Goal: Task Accomplishment & Management: Use online tool/utility

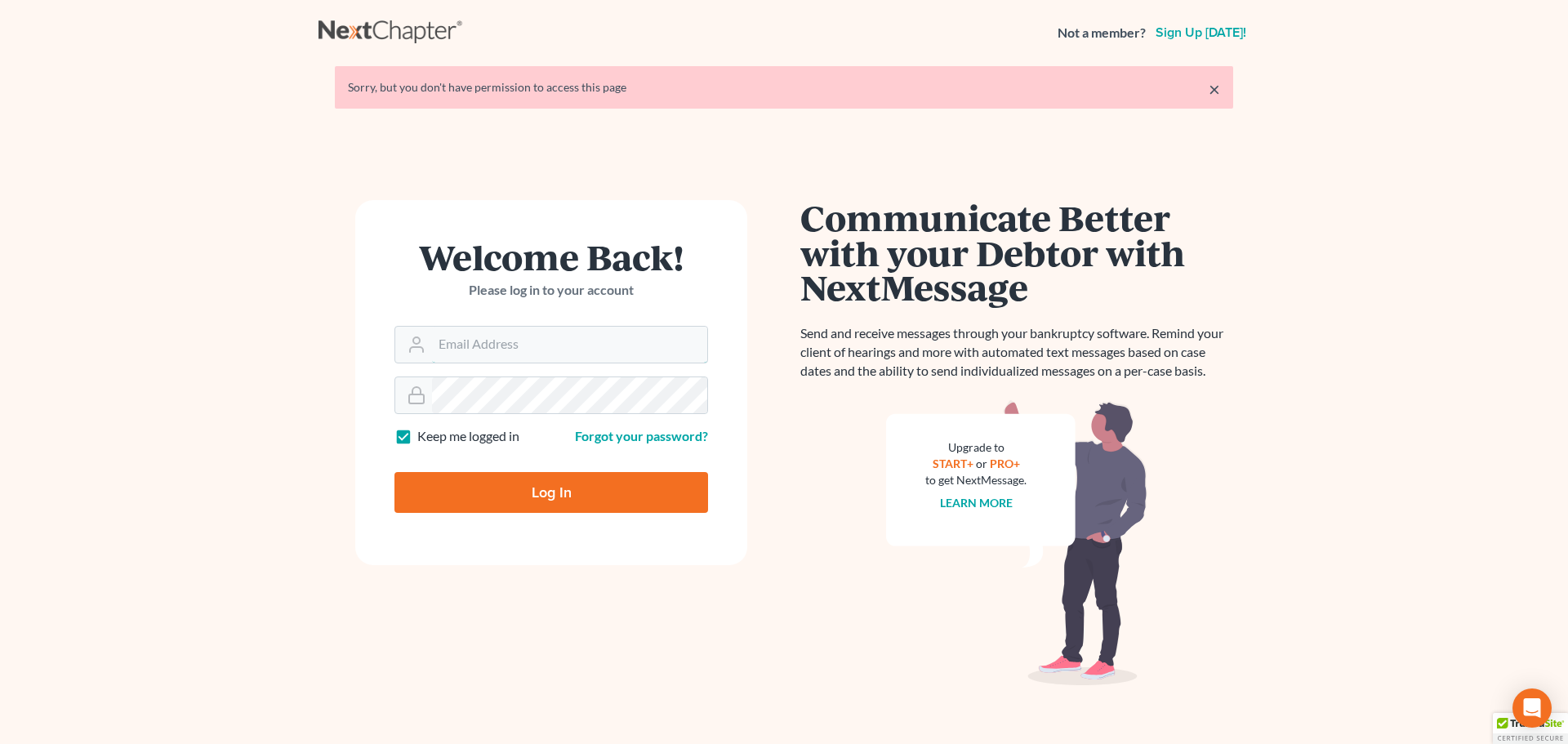
type input "[PERSON_NAME][EMAIL_ADDRESS][DOMAIN_NAME]"
click at [572, 491] on input "Log In" at bounding box center [552, 493] width 314 height 41
type input "Thinking..."
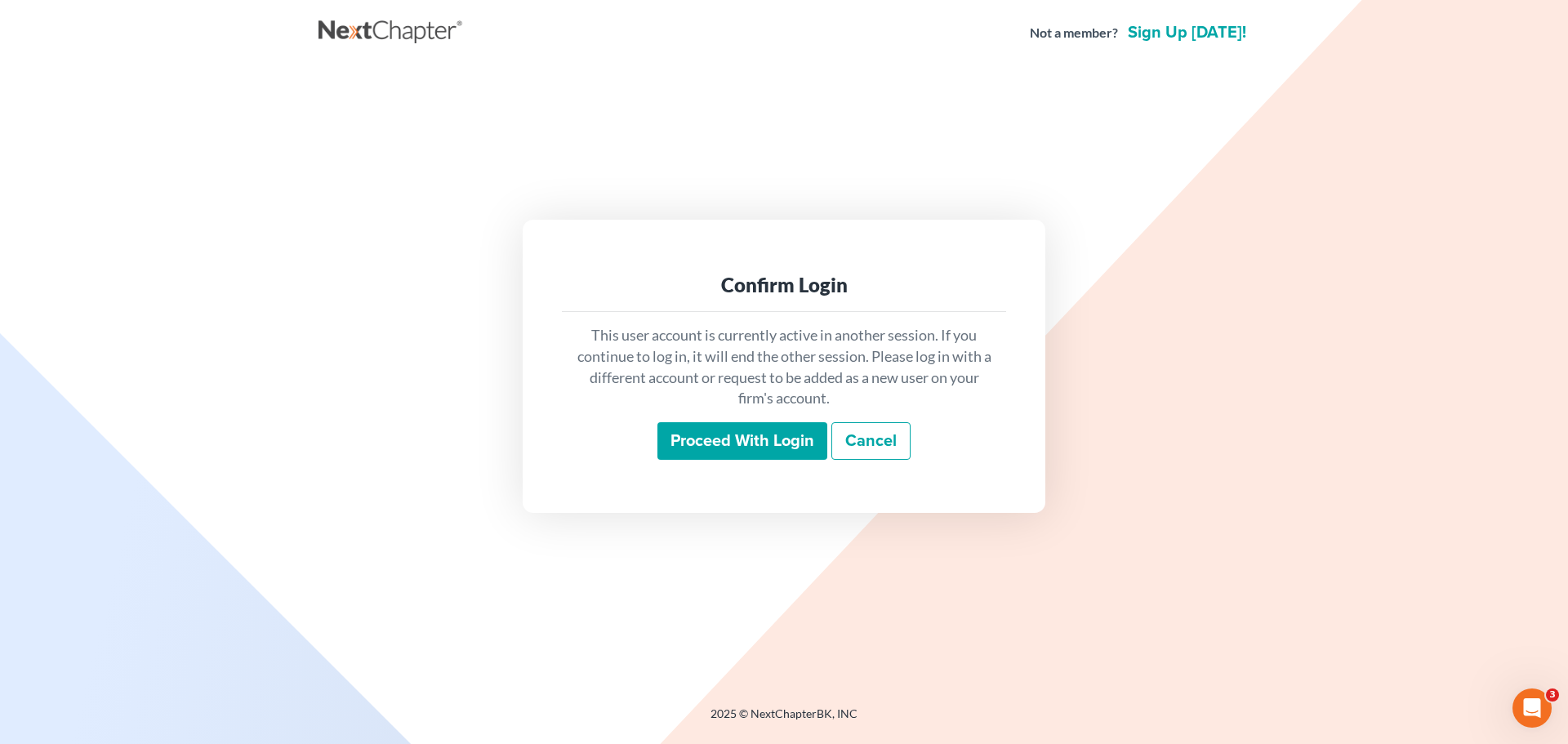
click at [742, 429] on input "Proceed with login" at bounding box center [742, 441] width 170 height 37
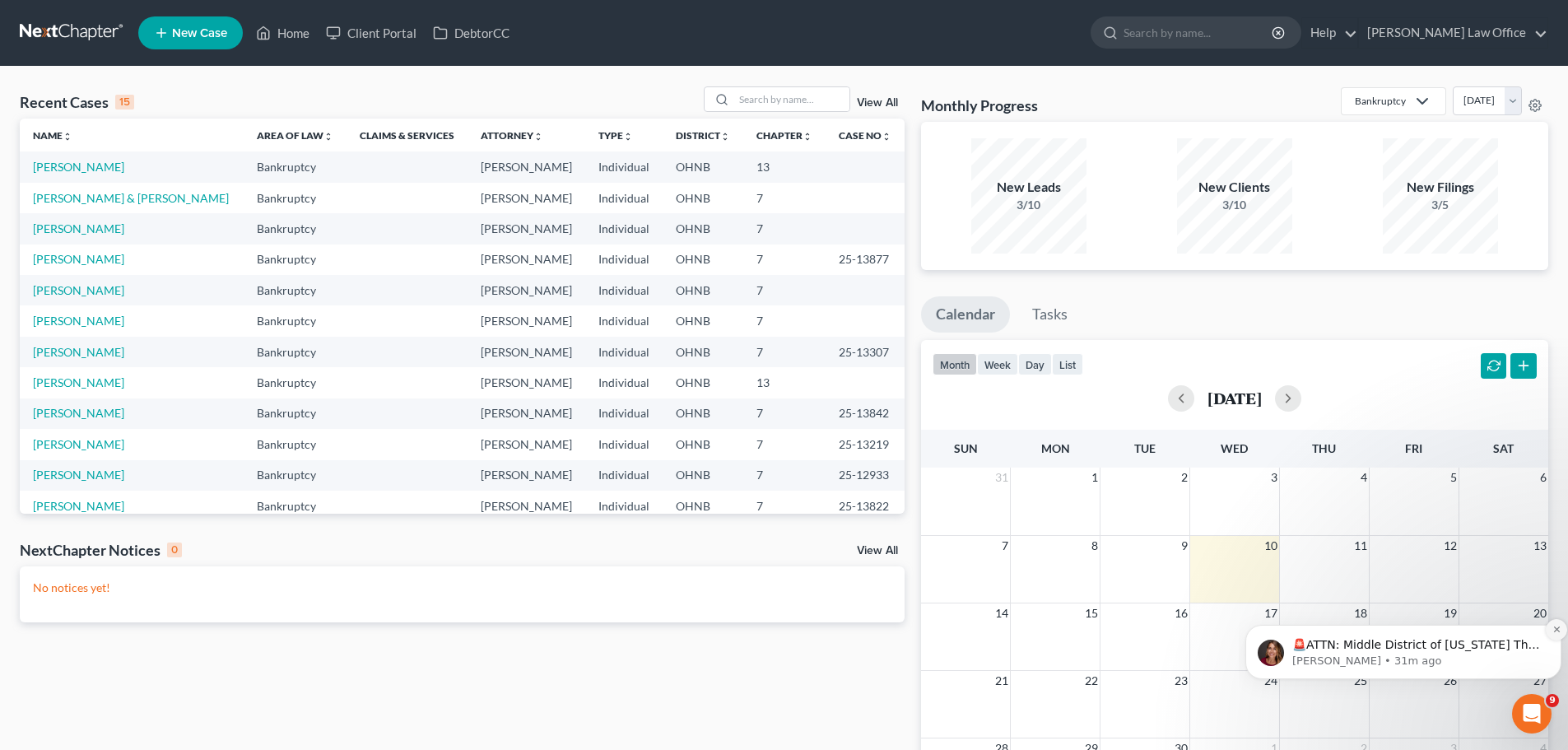
click at [1552, 630] on icon "Dismiss notification" at bounding box center [1557, 630] width 9 height 9
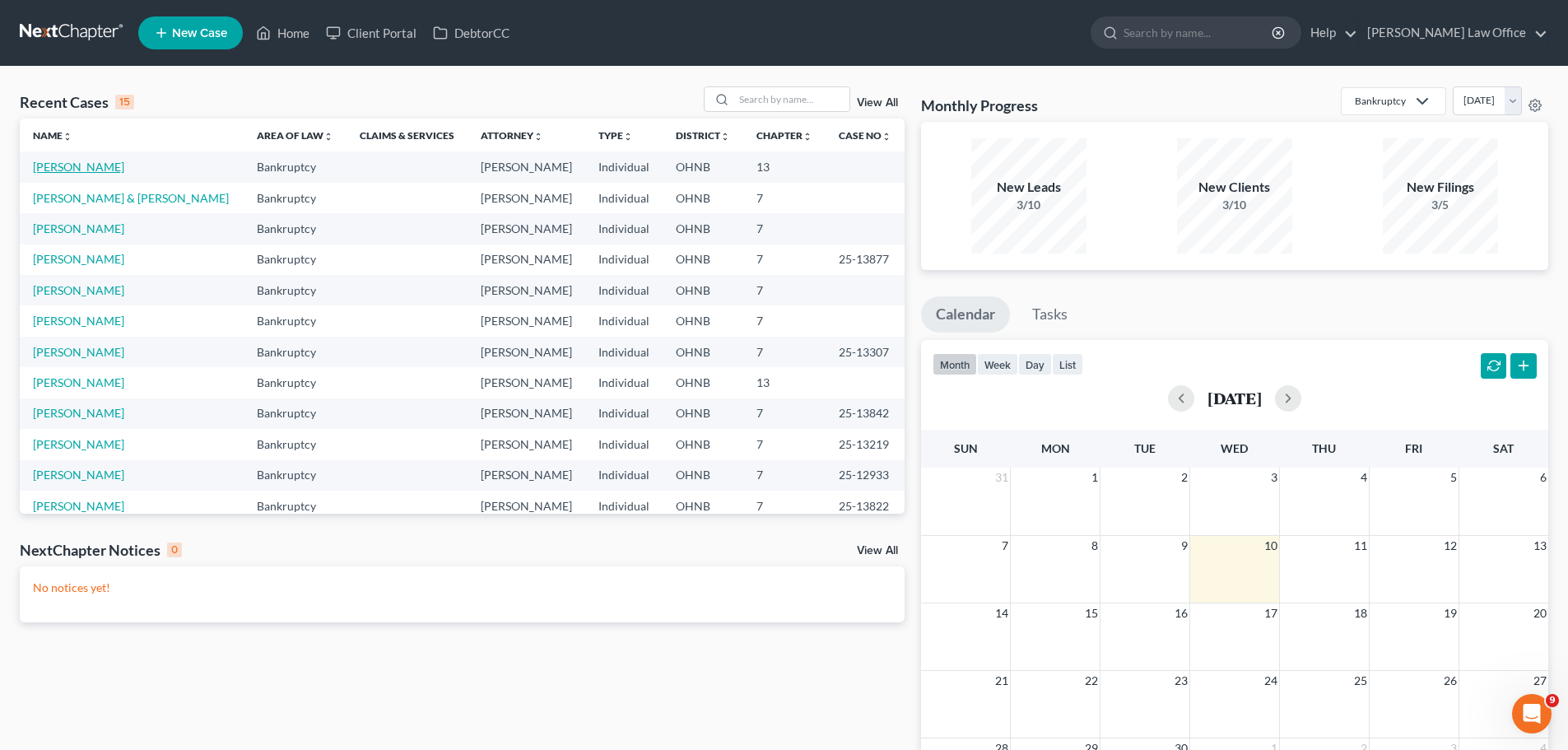
click at [85, 168] on link "Schroeder, Carey" at bounding box center [78, 167] width 91 height 14
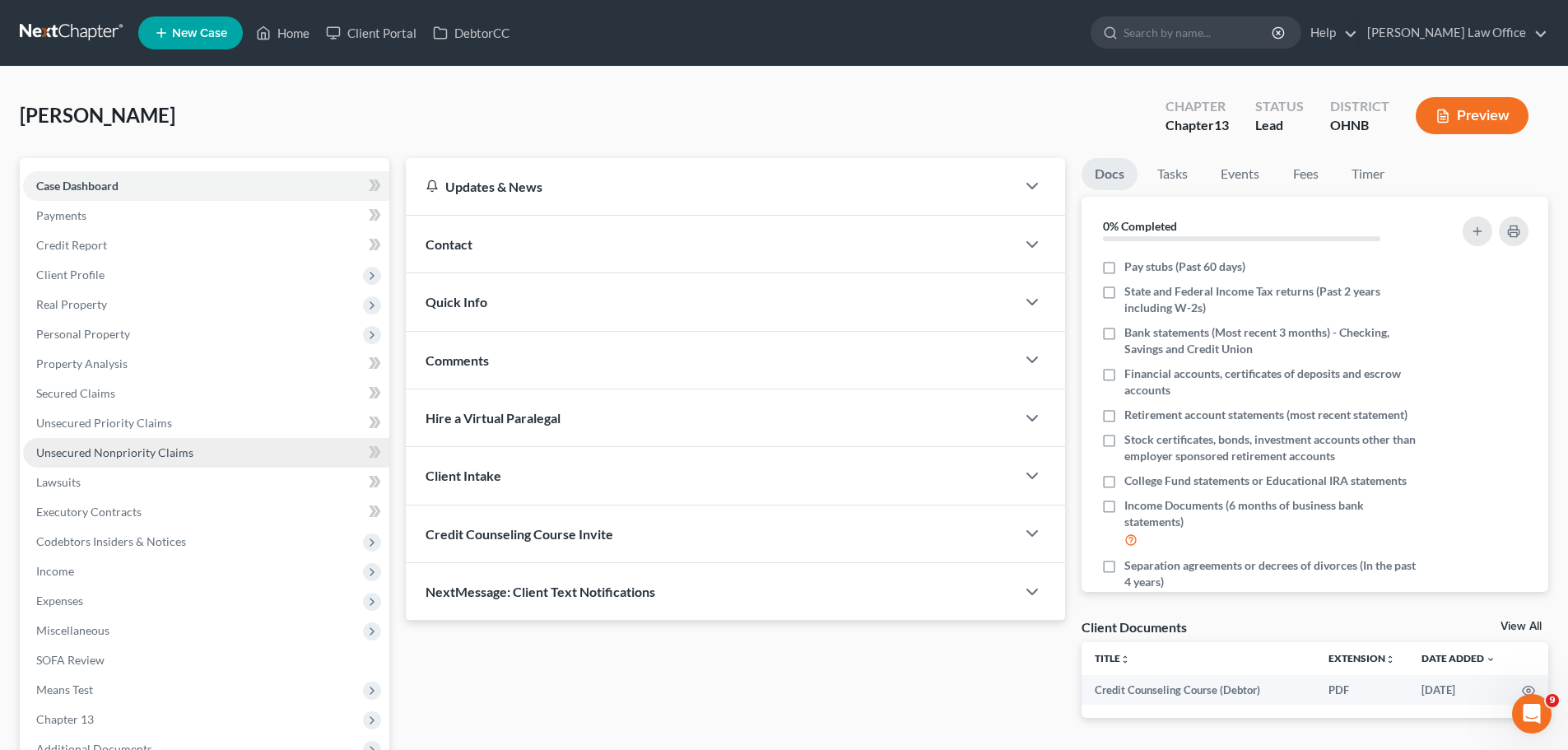
click at [134, 455] on span "Unsecured Nonpriority Claims" at bounding box center [115, 452] width 157 height 14
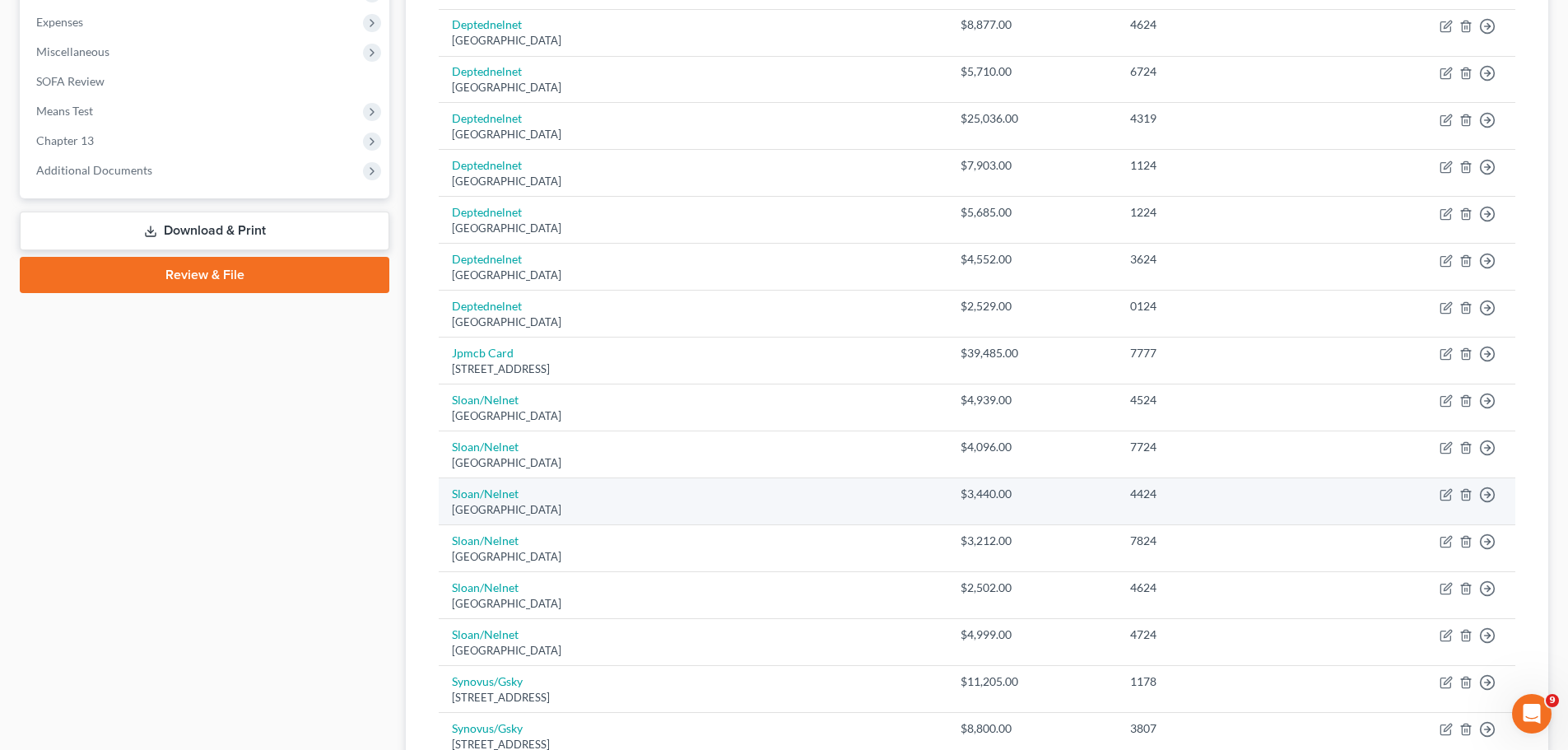
scroll to position [814, 0]
